Goal: Communication & Community: Answer question/provide support

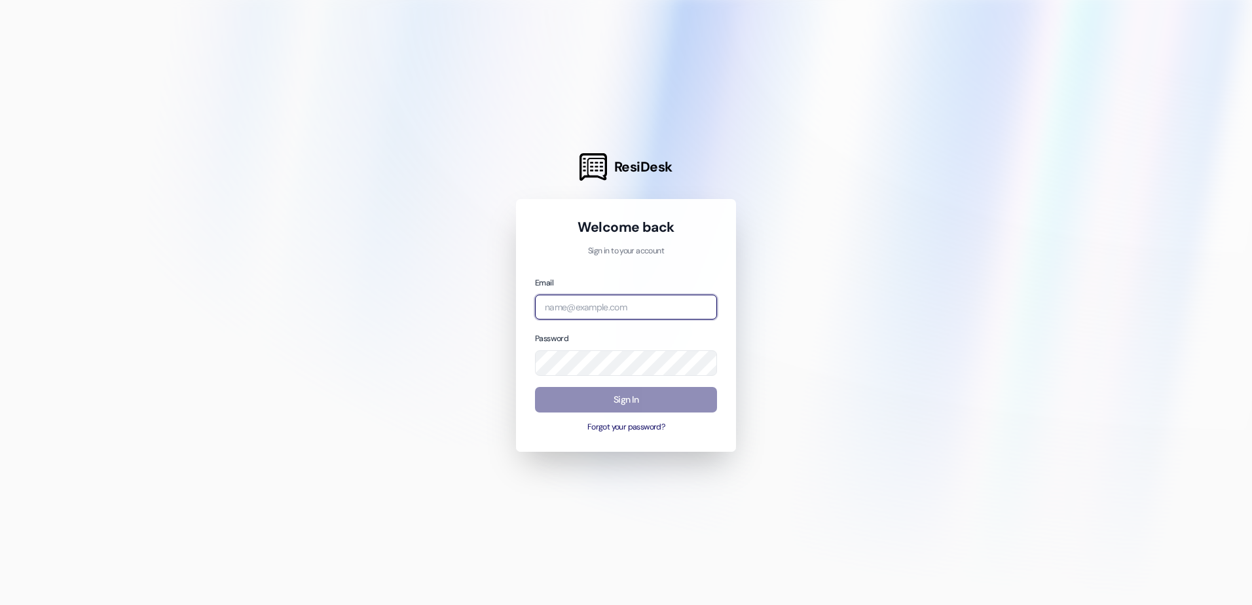
type input "magonzalez@affinityproperty.com"
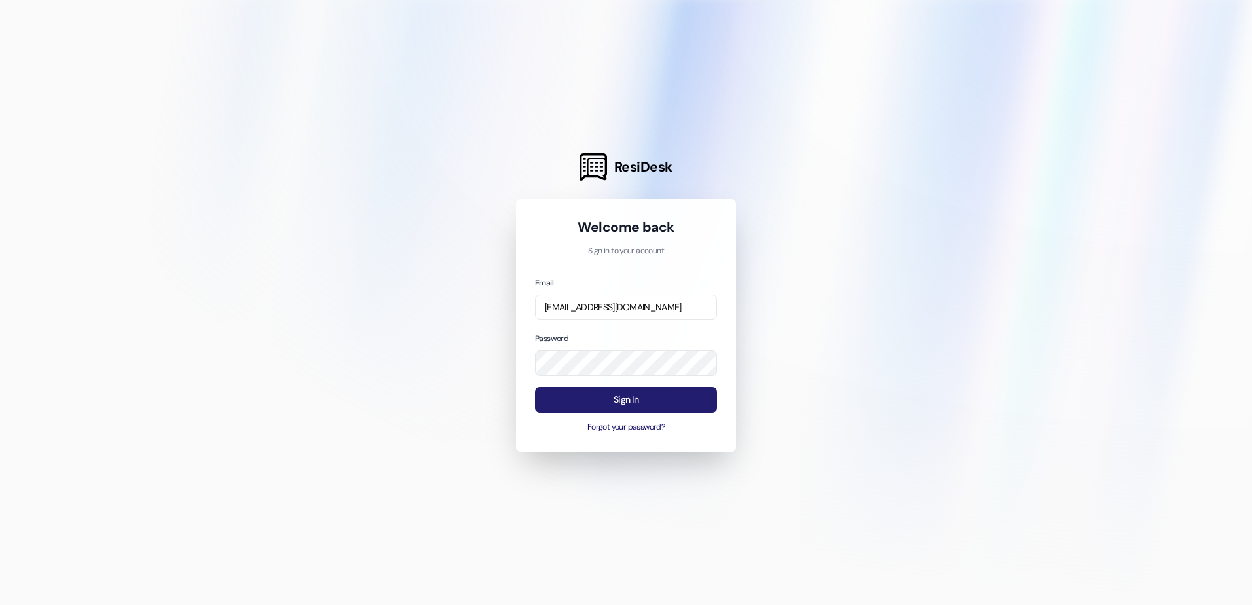
click at [580, 402] on button "Sign In" at bounding box center [626, 400] width 182 height 26
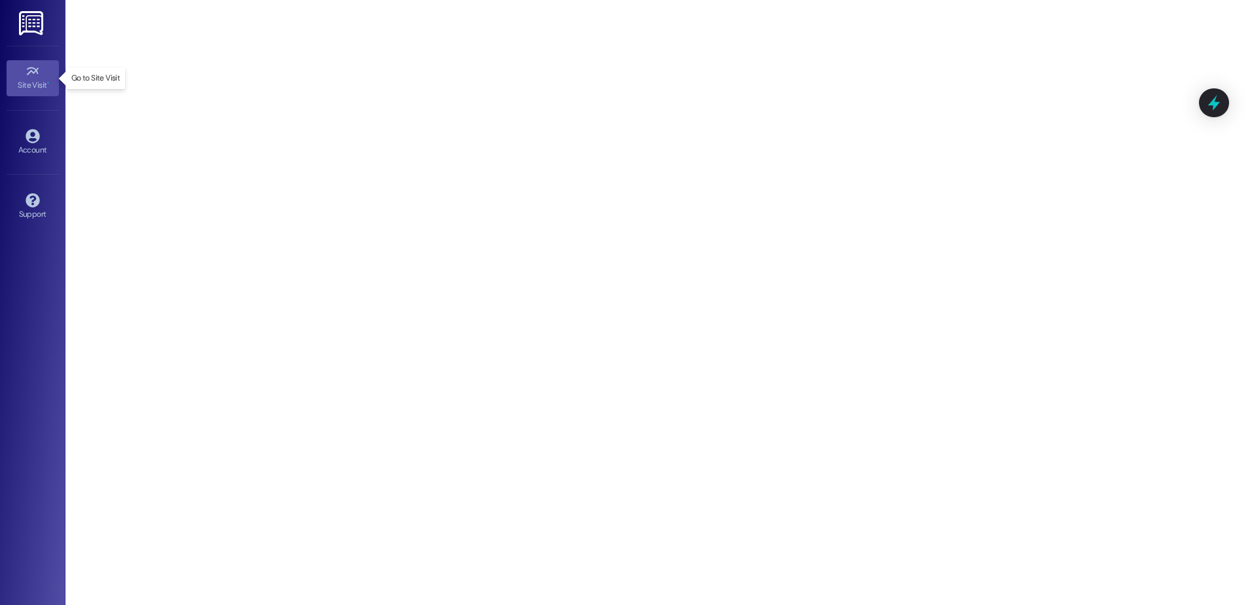
click at [36, 82] on div "Site Visit •" at bounding box center [33, 85] width 66 height 13
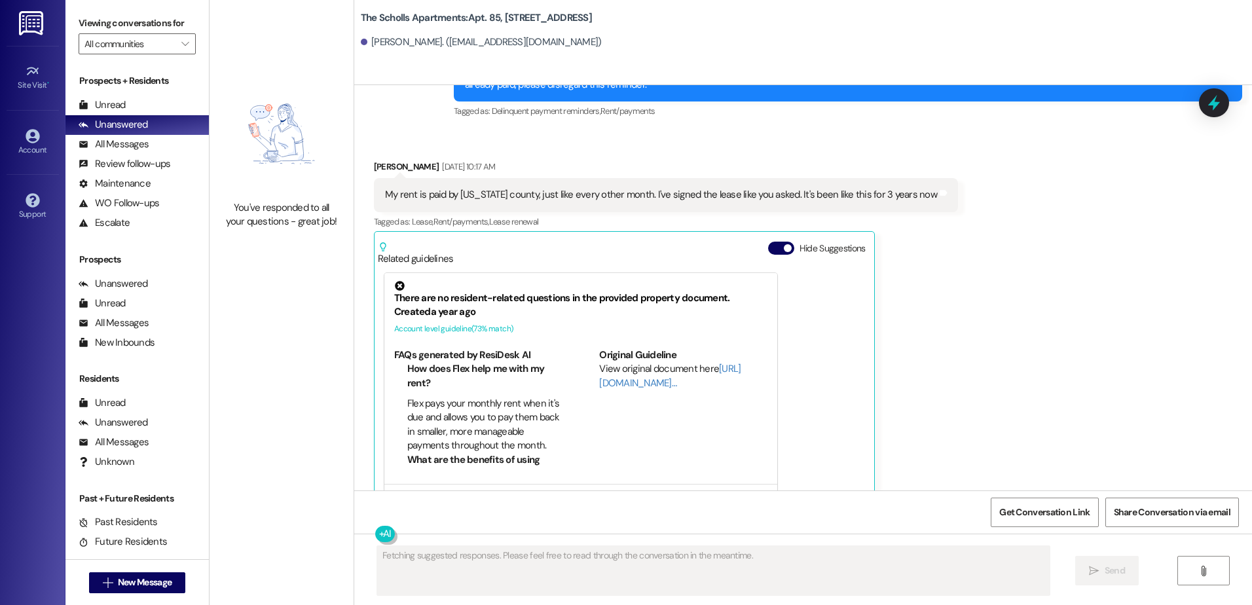
scroll to position [2900, 0]
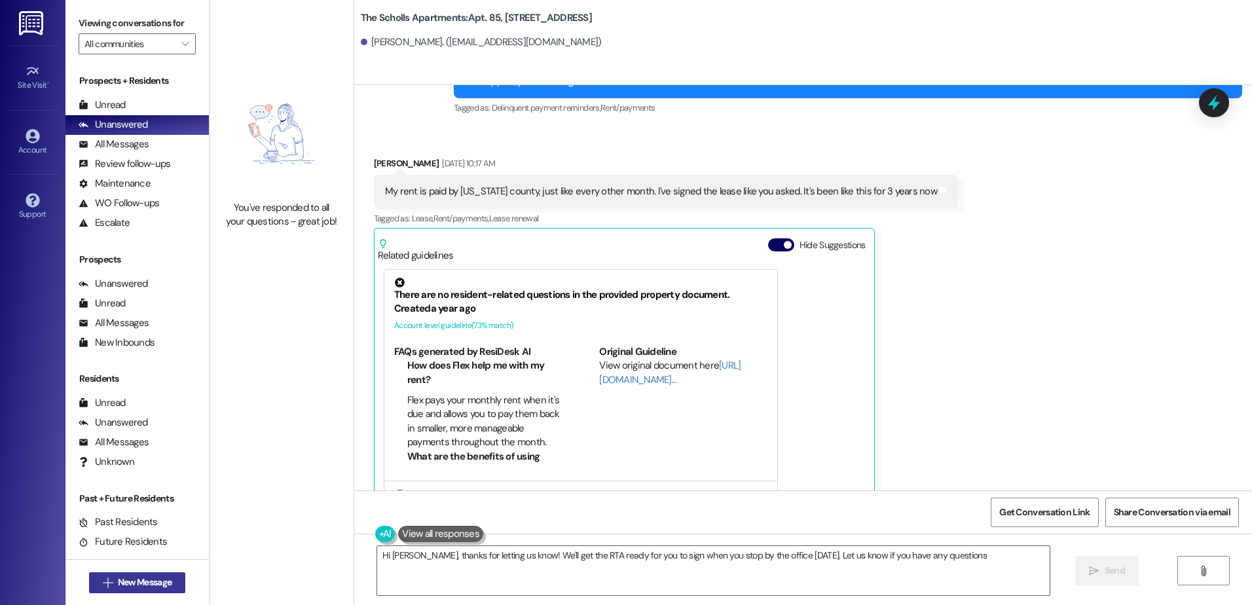
type textarea "Hi [PERSON_NAME], thanks for letting us know! We'll get the RTA ready for you t…"
click at [149, 576] on span "New Message" at bounding box center [145, 583] width 54 height 14
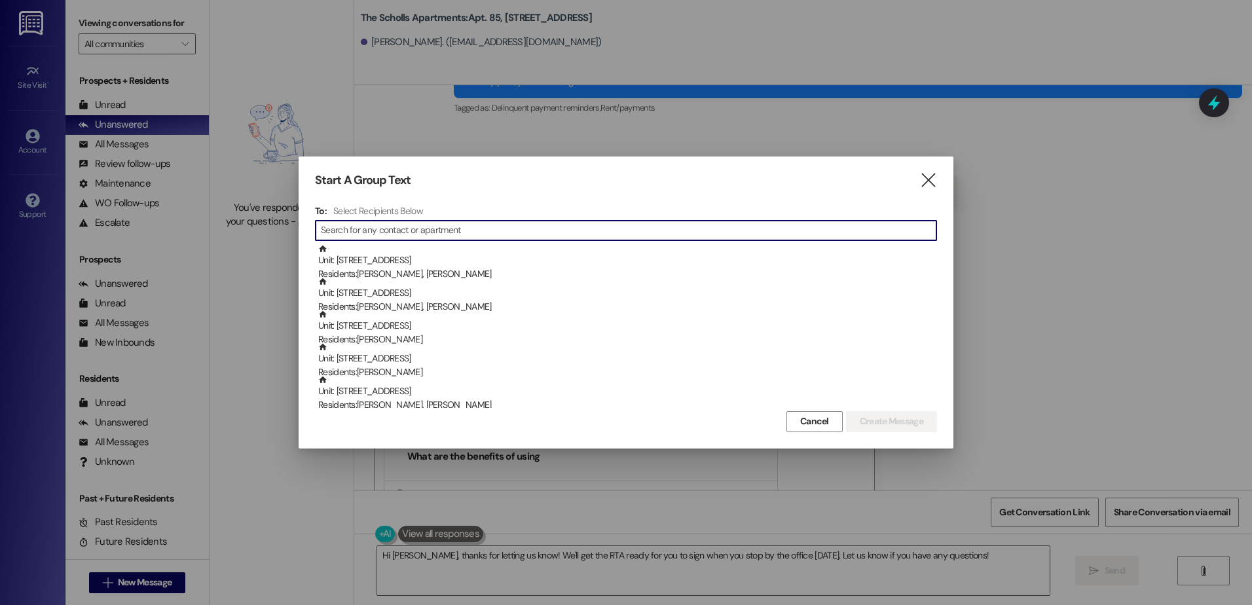
click at [338, 226] on input at bounding box center [629, 230] width 616 height 18
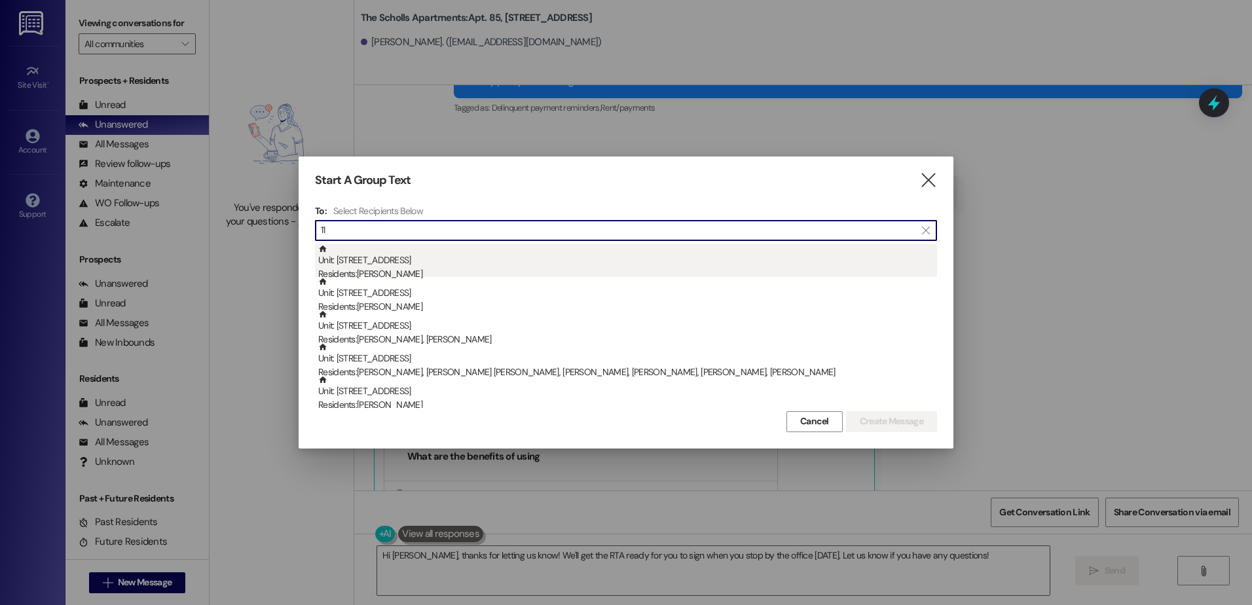
type input "11"
click at [353, 259] on div "Unit: [STREET_ADDRESS] Residents: [PERSON_NAME]" at bounding box center [627, 262] width 619 height 37
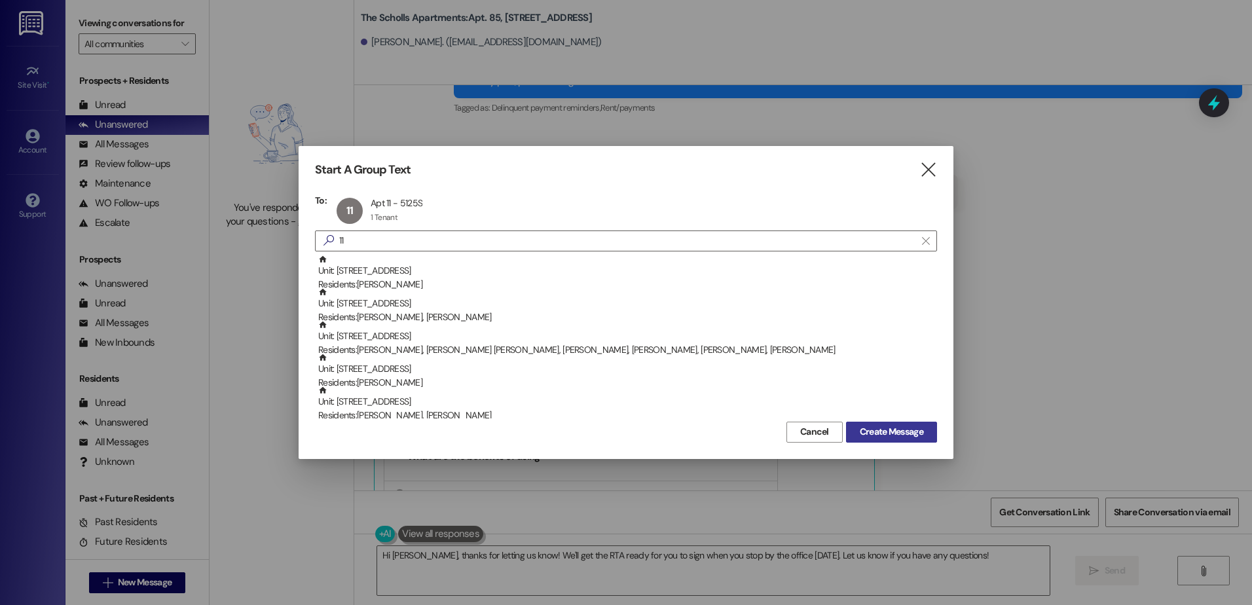
click at [872, 428] on span "Create Message" at bounding box center [892, 432] width 64 height 14
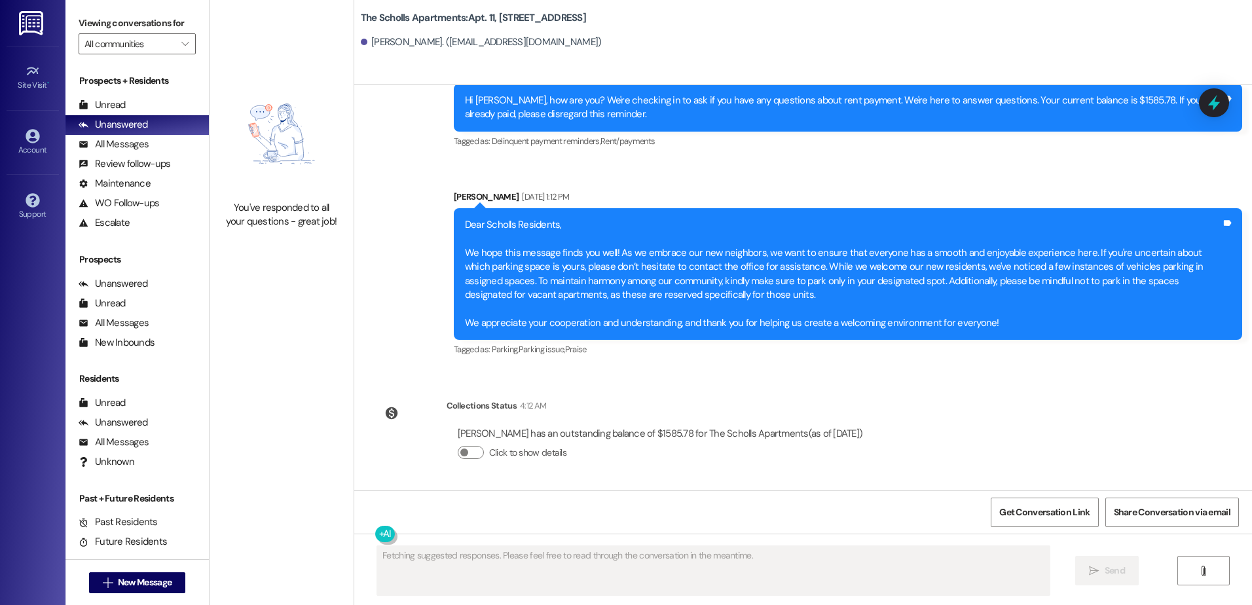
scroll to position [2298, 0]
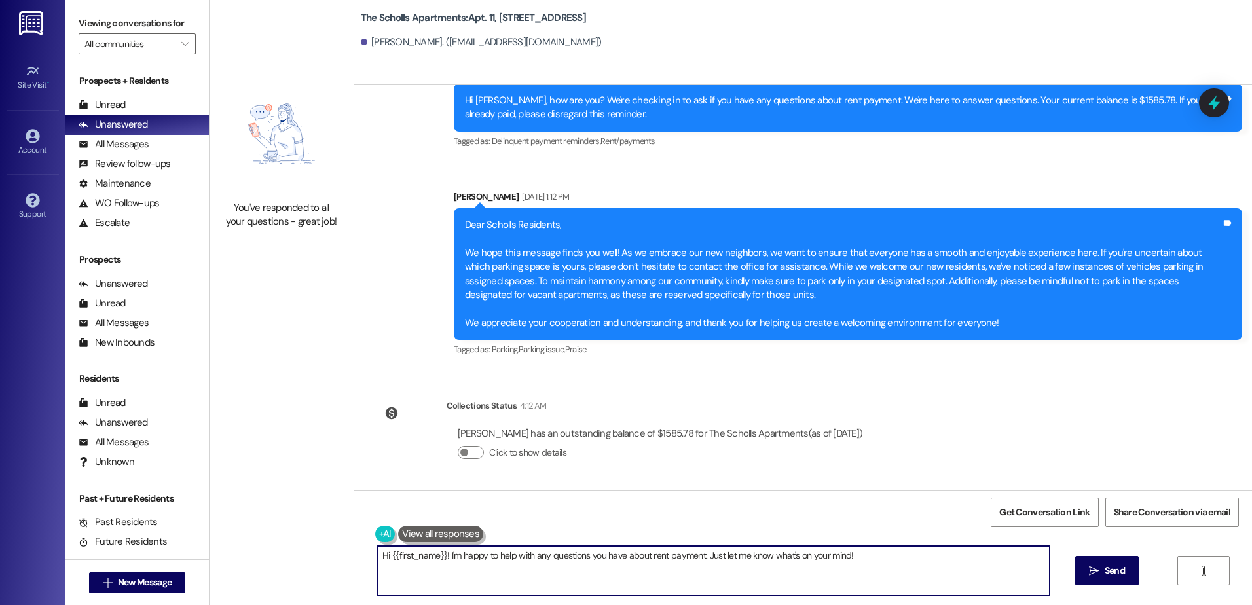
drag, startPoint x: 853, startPoint y: 555, endPoint x: 386, endPoint y: 551, distance: 466.4
click at [386, 551] on textarea "Hi {{first_name}}! I'm happy to help with any questions you have about rent pay…" at bounding box center [713, 570] width 672 height 49
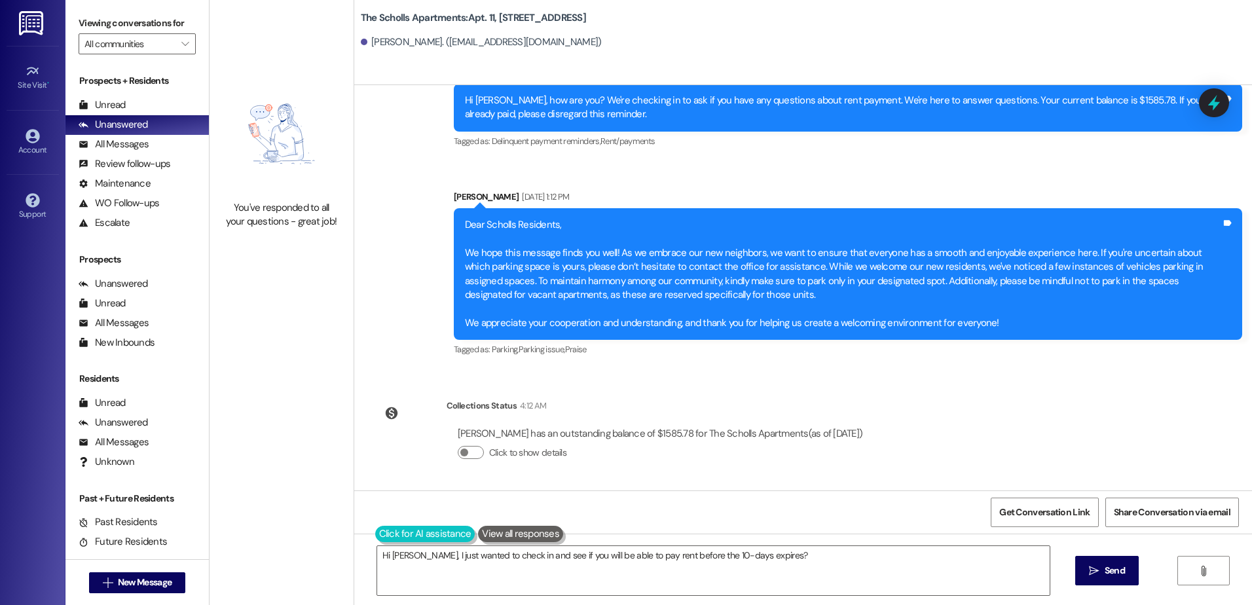
click at [391, 533] on button at bounding box center [425, 534] width 100 height 16
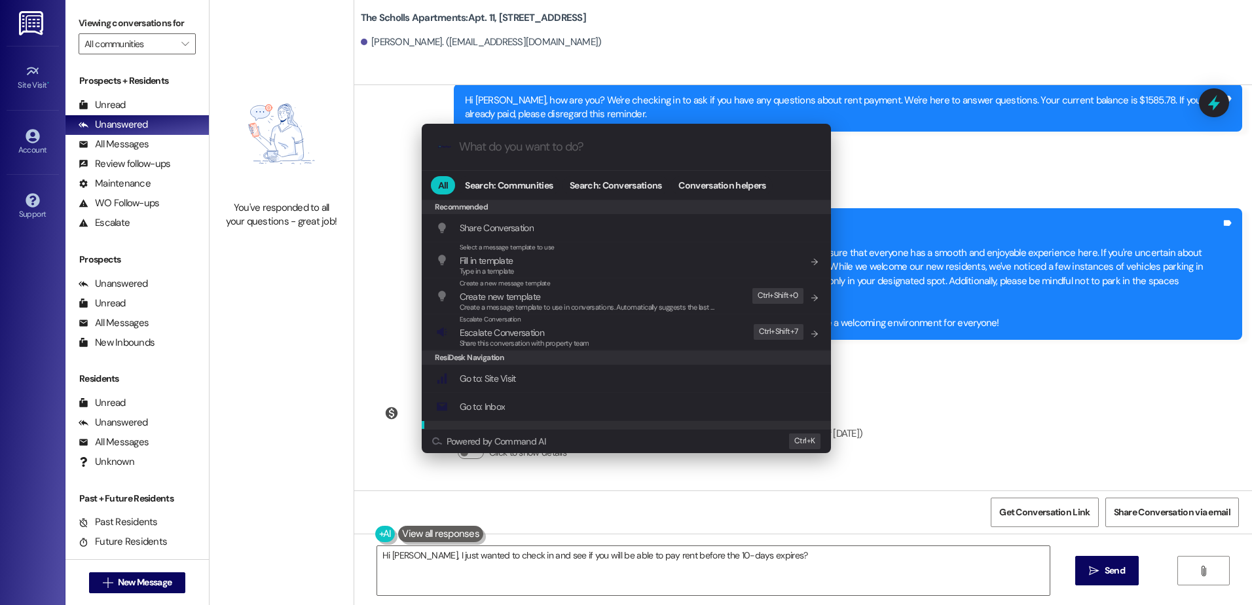
click at [529, 573] on div ".cls-1{fill:#0a055f;}.cls-2{fill:#0cc4c4;} resideskLogoBlueOrange All Search: C…" at bounding box center [626, 302] width 1252 height 605
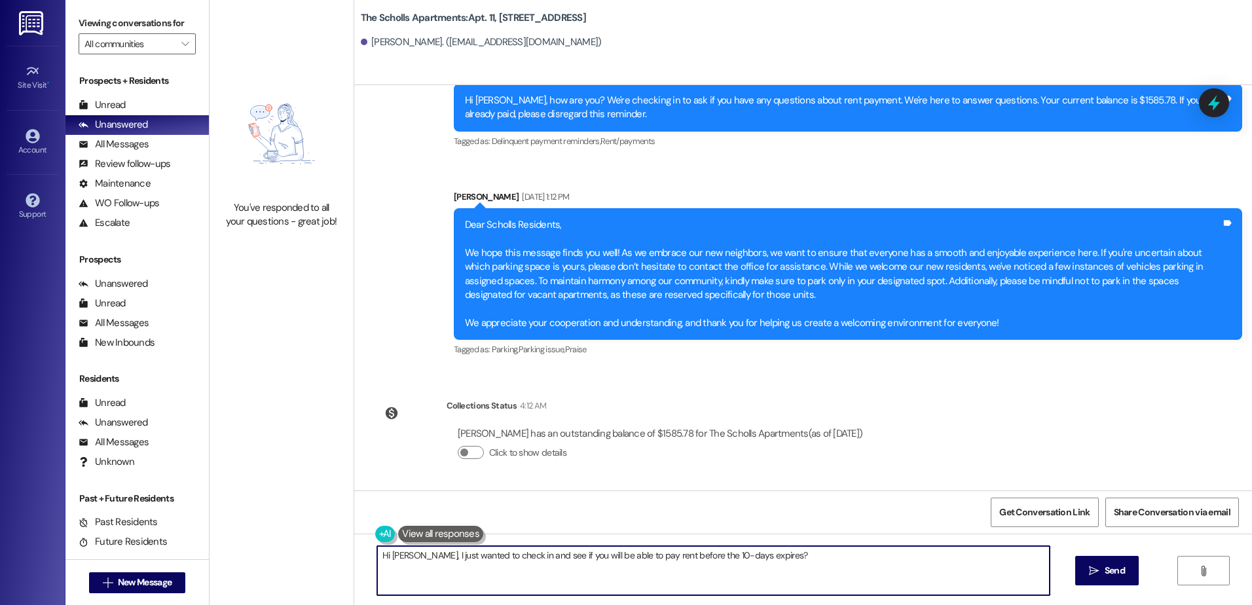
drag, startPoint x: 739, startPoint y: 559, endPoint x: 363, endPoint y: 569, distance: 376.1
click at [370, 569] on div "Hi [PERSON_NAME], I just wanted to check in and see if you will be able to pay …" at bounding box center [706, 571] width 673 height 50
click at [788, 557] on textarea "Hi [PERSON_NAME], I just wanted to check in and see if you will be able to pay …" at bounding box center [713, 570] width 672 height 49
type textarea "H"
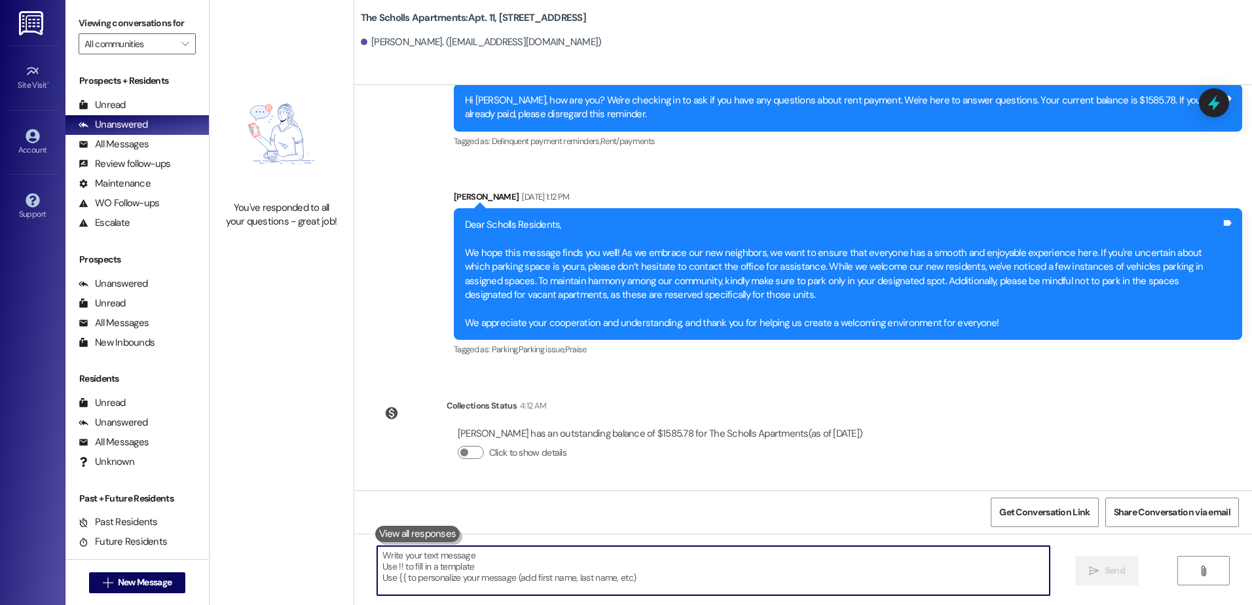
paste textarea "Hi [PERSON_NAME], I hope this message finds you well. I wanted to check in to s…"
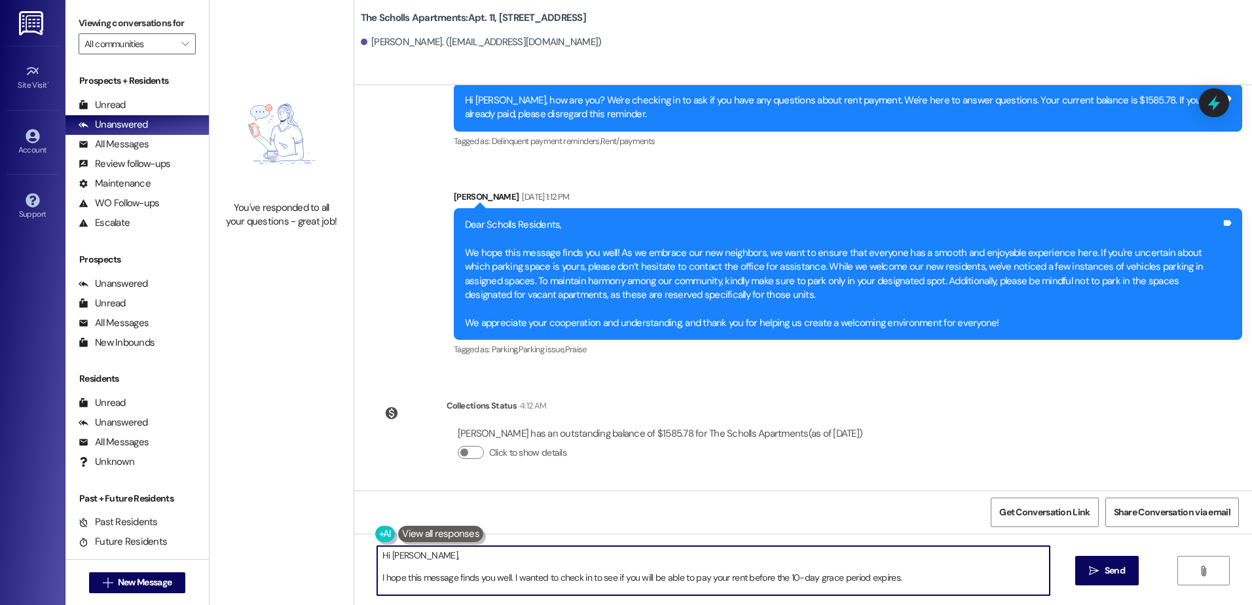
click at [377, 577] on textarea "Hi [PERSON_NAME], I hope this message finds you well. I wanted to check in to s…" at bounding box center [713, 570] width 672 height 49
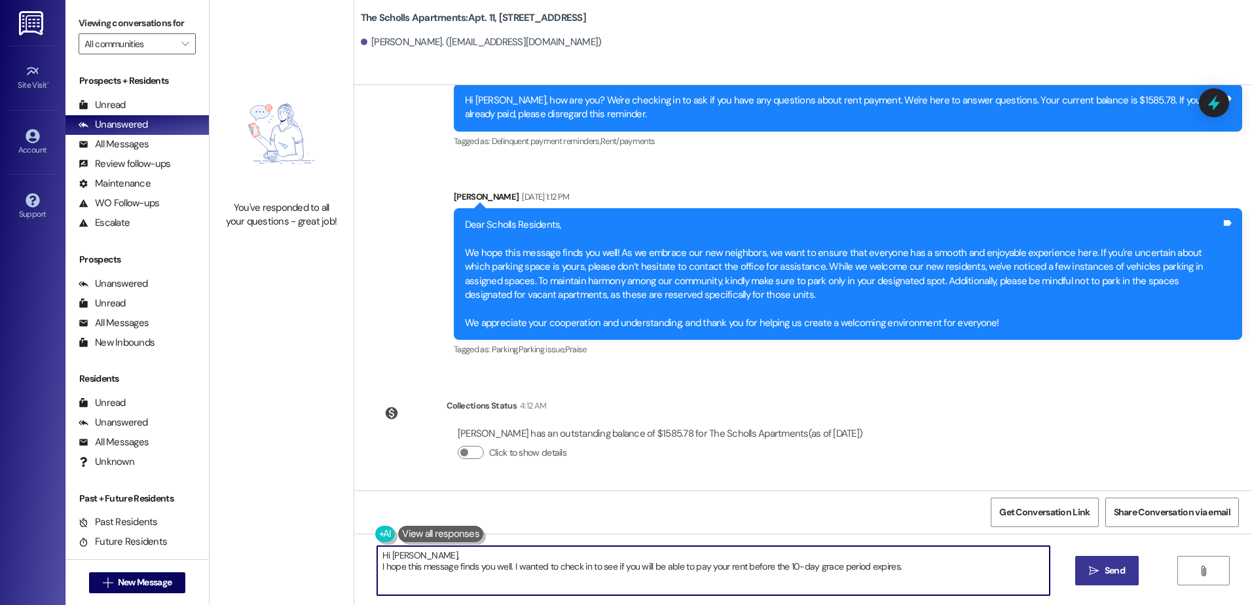
type textarea "Hi [PERSON_NAME], I hope this message finds you well. I wanted to check in to s…"
click at [1095, 578] on button " Send" at bounding box center [1108, 570] width 64 height 29
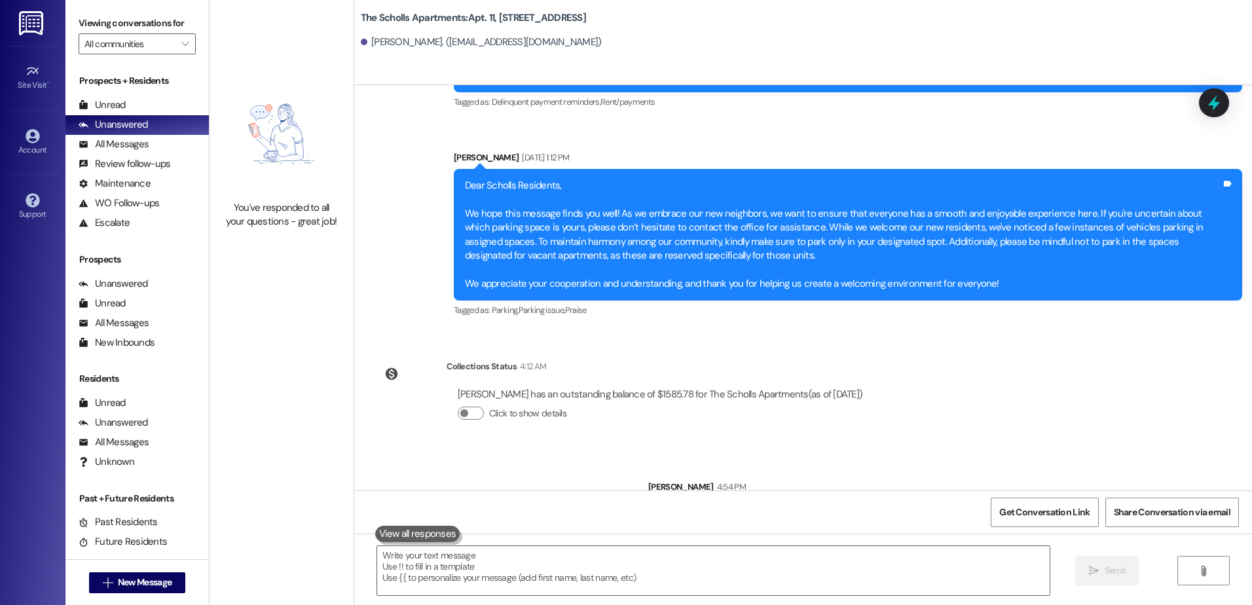
scroll to position [2403, 0]
